Goal: Find specific page/section: Find specific page/section

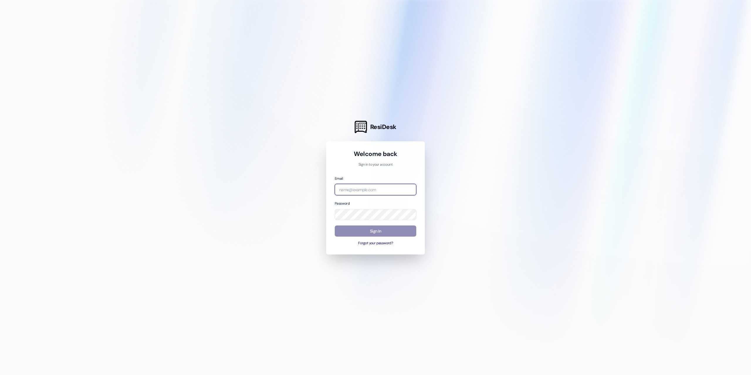
type input "[EMAIL_ADDRESS][DOMAIN_NAME]"
click at [374, 232] on button "Sign In" at bounding box center [376, 231] width 82 height 11
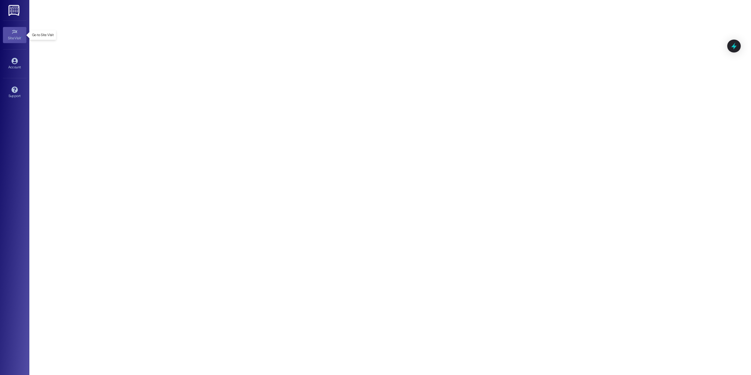
click at [12, 33] on icon at bounding box center [14, 32] width 6 height 6
click at [13, 37] on div "Site Visit •" at bounding box center [14, 38] width 29 height 6
click at [13, 33] on icon at bounding box center [14, 32] width 5 height 4
click at [10, 36] on div "Site Visit •" at bounding box center [14, 38] width 29 height 6
click at [11, 36] on div "Site Visit •" at bounding box center [14, 38] width 29 height 6
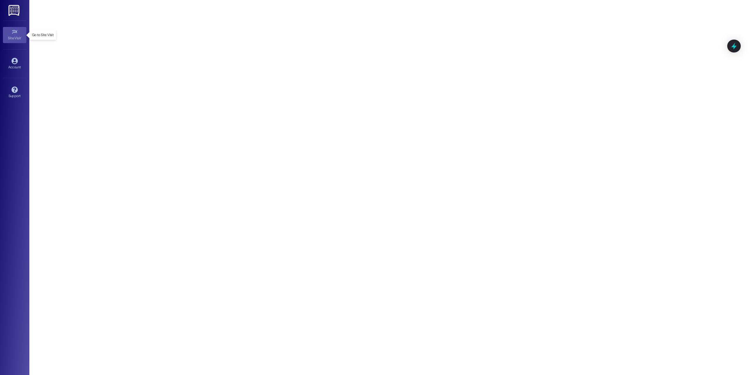
click at [13, 32] on icon at bounding box center [14, 32] width 6 height 6
click at [14, 33] on icon at bounding box center [14, 32] width 6 height 6
click at [14, 33] on icon at bounding box center [14, 32] width 5 height 4
click at [14, 31] on icon at bounding box center [14, 32] width 6 height 6
